Goal: Find specific page/section

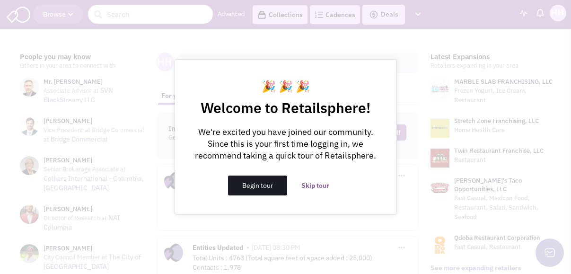
click at [277, 185] on button "Begin tour" at bounding box center [257, 186] width 59 height 20
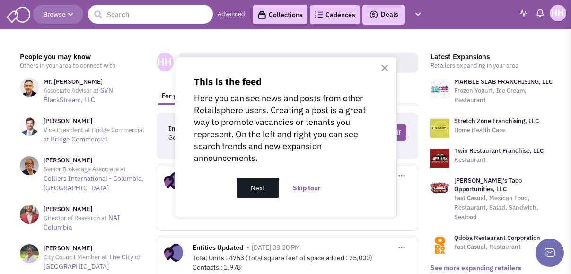
click at [266, 189] on button "Next" at bounding box center [258, 188] width 43 height 20
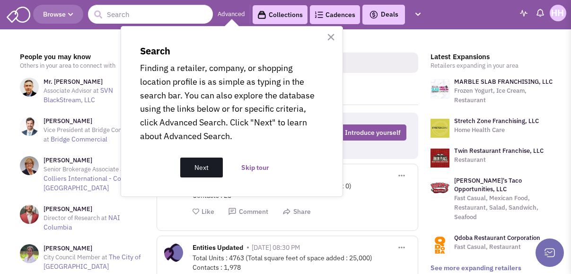
click at [211, 170] on button "Next" at bounding box center [201, 168] width 43 height 20
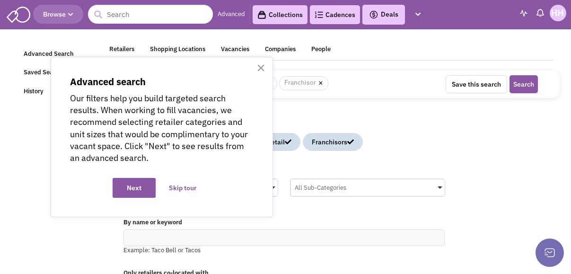
click at [116, 193] on button "Next" at bounding box center [134, 188] width 43 height 20
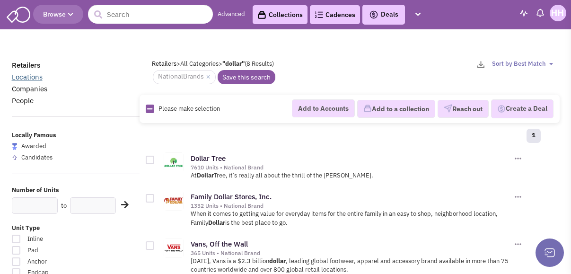
click at [32, 75] on link "Locations" at bounding box center [27, 76] width 31 height 9
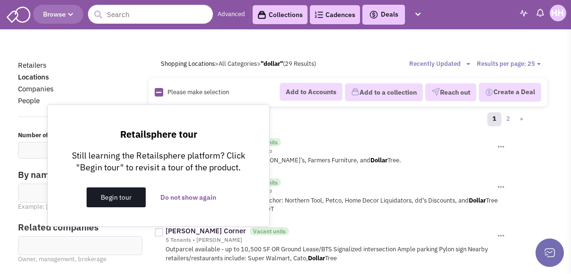
click at [134, 197] on button "Begin tour" at bounding box center [116, 197] width 59 height 20
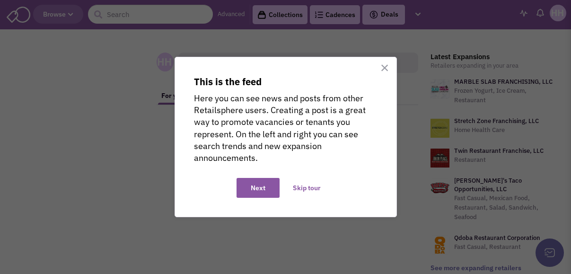
click at [309, 185] on button "Skip tour" at bounding box center [307, 188] width 56 height 20
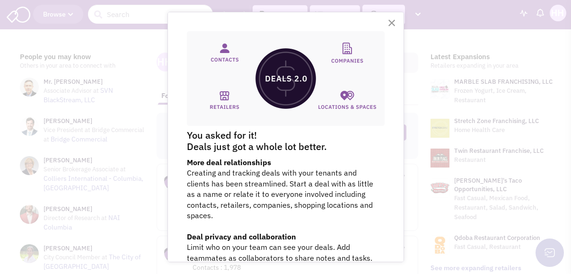
click at [388, 21] on button "×" at bounding box center [392, 22] width 9 height 15
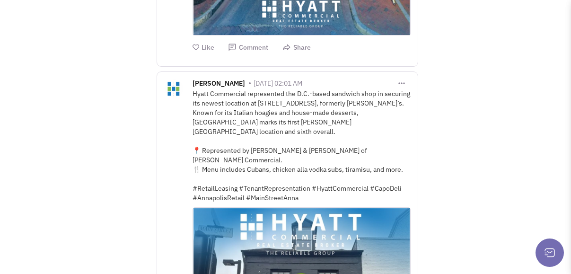
scroll to position [3469, 0]
